Goal: Obtain resource: Download file/media

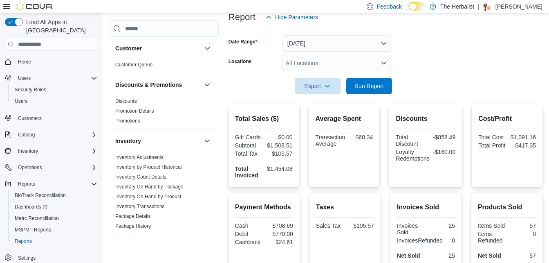
scroll to position [105, 0]
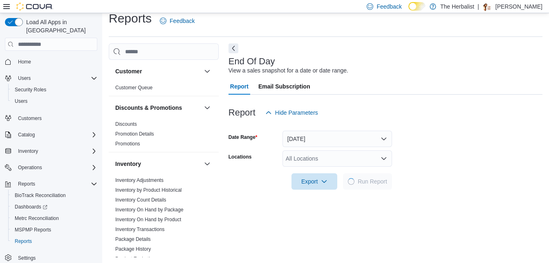
scroll to position [10, 0]
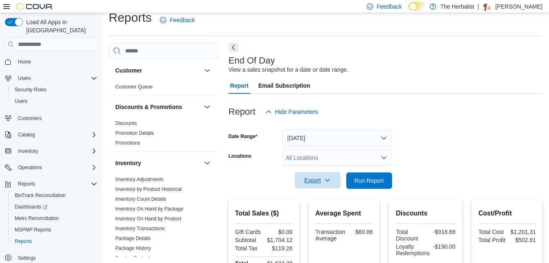
click at [330, 187] on span "Export" at bounding box center [318, 180] width 36 height 16
click at [327, 215] on span "Export to Pdf" at bounding box center [319, 213] width 37 height 7
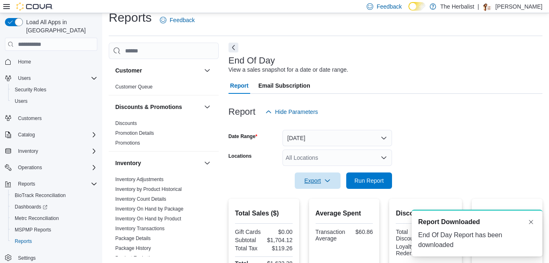
scroll to position [0, 0]
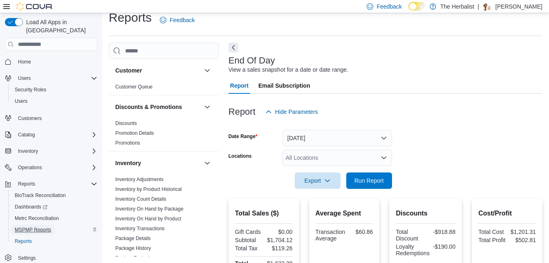
click at [42, 226] on span "MSPMP Reports" at bounding box center [33, 229] width 36 height 7
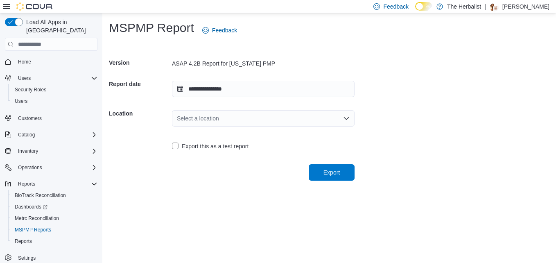
click at [323, 108] on div "Select a location" at bounding box center [263, 118] width 182 height 26
click at [320, 120] on div "Select a location" at bounding box center [263, 118] width 182 height 16
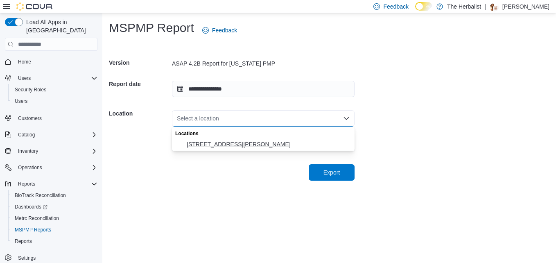
click at [284, 148] on span "2520 Denny Ave" at bounding box center [268, 144] width 163 height 8
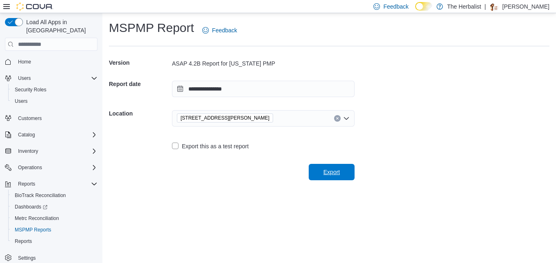
click at [327, 174] on span "Export" at bounding box center [331, 172] width 16 height 8
